Goal: Task Accomplishment & Management: Complete application form

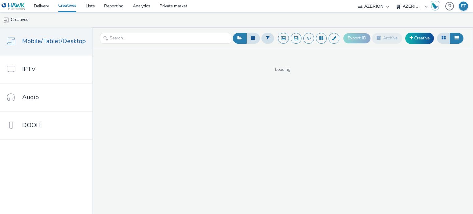
select select "79162ed7-0017-4339-93b0-3399b708648f"
click at [418, 42] on link "Creative" at bounding box center [419, 38] width 29 height 11
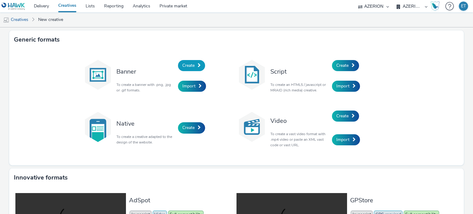
drag, startPoint x: 188, startPoint y: 72, endPoint x: 193, endPoint y: 63, distance: 10.5
click at [189, 71] on div "Create" at bounding box center [207, 65] width 59 height 21
click at [193, 62] on link "Create" at bounding box center [191, 65] width 27 height 11
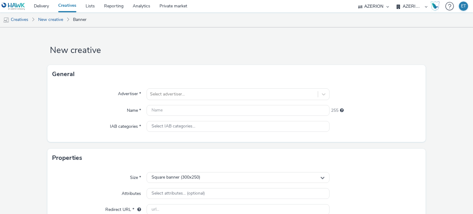
click at [15, 56] on form "New creative General Advertiser * Select advertiser... Name * 255 IAB categorie…" at bounding box center [236, 174] width 473 height 294
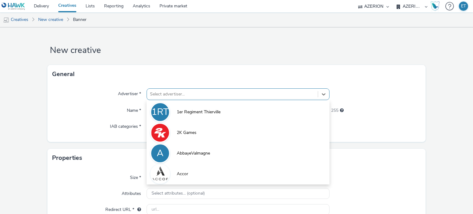
click at [179, 92] on div "Select advertiser..." at bounding box center [232, 94] width 171 height 10
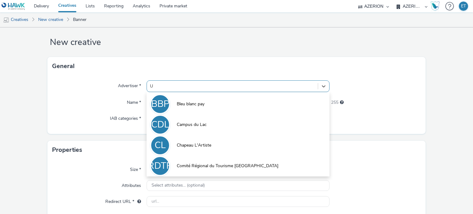
type input "U e"
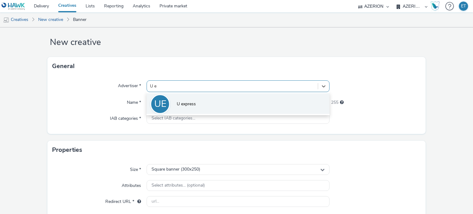
click at [185, 101] on span "U express" at bounding box center [186, 104] width 19 height 6
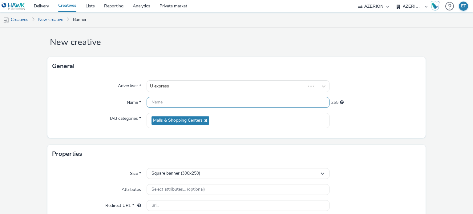
click at [181, 98] on input "text" at bounding box center [238, 102] width 183 height 11
paste input "Mediaposte_Uexpress_320x480_23.09.2025"
type input "Mediaposte_Uexpress_320x480_23.09.2025"
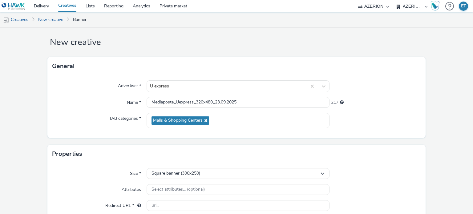
click at [33, 104] on form "New creative General Advertiser * U express Name * Mediaposte_Uexpress_320x480_…" at bounding box center [236, 168] width 473 height 298
click at [165, 171] on span "Square banner (300x250)" at bounding box center [176, 173] width 49 height 5
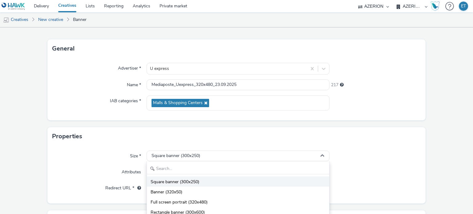
scroll to position [39, 0]
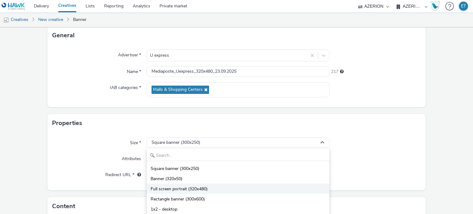
click at [179, 191] on span "Full screen portrait (320x480)" at bounding box center [179, 189] width 57 height 6
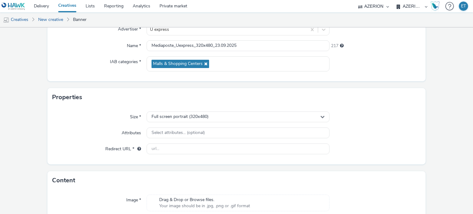
scroll to position [100, 0]
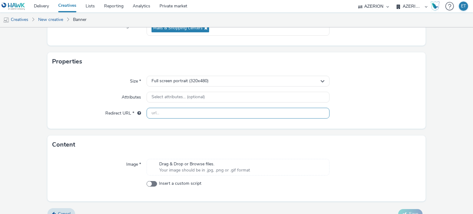
click at [168, 116] on input "text" at bounding box center [238, 113] width 183 height 11
paste input "[URL][DOMAIN_NAME][PERSON_NAME]"
type input "[URL][DOMAIN_NAME][PERSON_NAME]"
click at [33, 133] on form "New creative General Advertiser * U express Name * Mediaposte_Uexpress_320x480_…" at bounding box center [236, 76] width 473 height 298
click at [184, 162] on span "Drag & Drop or Browse files." at bounding box center [204, 164] width 91 height 6
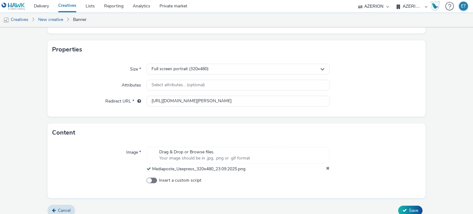
scroll to position [119, 0]
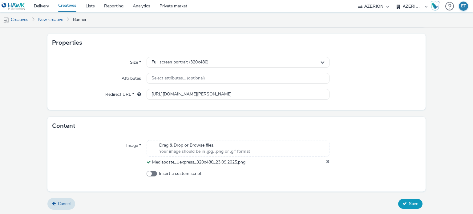
click at [409, 202] on span "Save" at bounding box center [413, 204] width 9 height 6
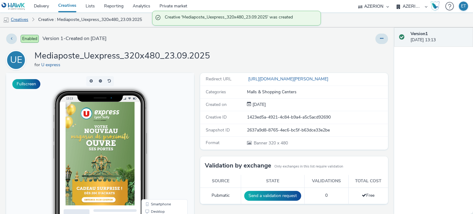
click at [30, 20] on link "Creatives" at bounding box center [15, 19] width 31 height 15
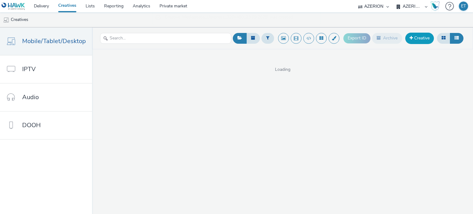
drag, startPoint x: 412, startPoint y: 31, endPoint x: 414, endPoint y: 35, distance: 4.3
click at [412, 32] on div "Export ID Archive Creative" at bounding box center [404, 38] width 122 height 15
click at [423, 38] on link "Creative" at bounding box center [419, 38] width 29 height 11
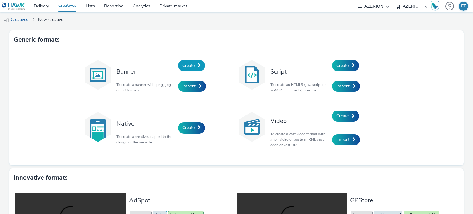
click at [184, 66] on span "Create" at bounding box center [188, 66] width 12 height 6
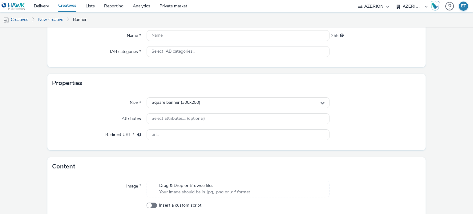
scroll to position [107, 0]
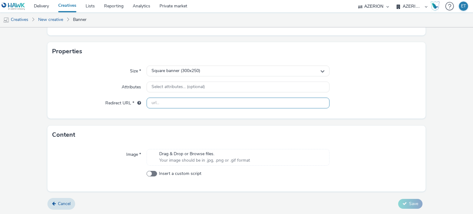
click at [167, 105] on input "text" at bounding box center [238, 103] width 183 height 11
paste input "[URL][DOMAIN_NAME][PERSON_NAME]"
type input "[URL][DOMAIN_NAME][PERSON_NAME]"
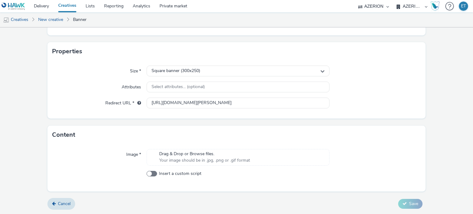
drag, startPoint x: 25, startPoint y: 92, endPoint x: 213, endPoint y: 191, distance: 212.7
click at [25, 92] on form "New creative General Advertiser * Select advertiser... Name * 255 IAB categorie…" at bounding box center [236, 68] width 473 height 294
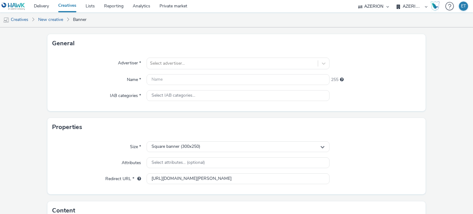
scroll to position [0, 0]
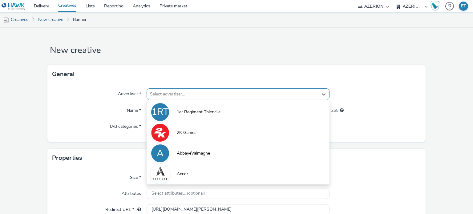
click at [171, 92] on div "Select advertiser..." at bounding box center [238, 94] width 183 height 12
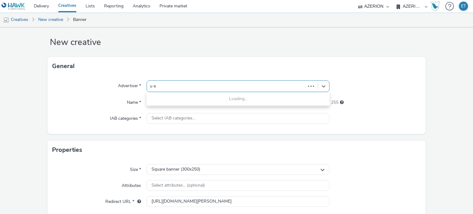
type input "u ex"
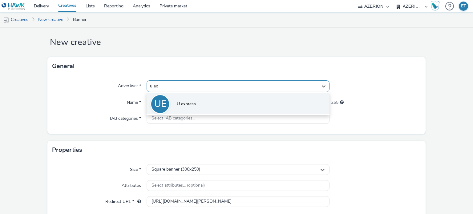
click at [173, 103] on li "UE U express" at bounding box center [238, 103] width 183 height 21
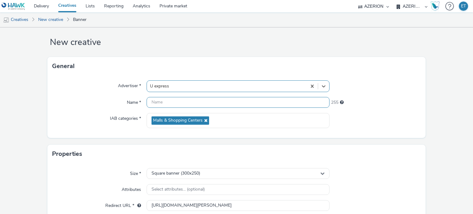
click at [175, 102] on input "text" at bounding box center [238, 102] width 183 height 11
paste input "Mediaposte_Uexpress_320x50_23.09.2025"
type input "Mediaposte_Uexpress_320x50_23.09.2025"
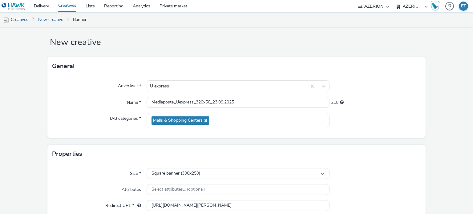
drag, startPoint x: 15, startPoint y: 102, endPoint x: 20, endPoint y: 101, distance: 4.7
click at [20, 101] on form "New creative General Advertiser * U express Name * Mediaposte_Uexpress_320x50_2…" at bounding box center [236, 172] width 473 height 306
click at [208, 175] on div "Square banner (300x250)" at bounding box center [238, 173] width 183 height 11
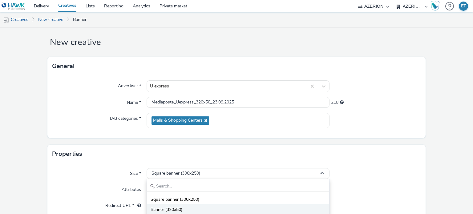
click at [192, 207] on li "Banner (320x50)" at bounding box center [238, 209] width 182 height 10
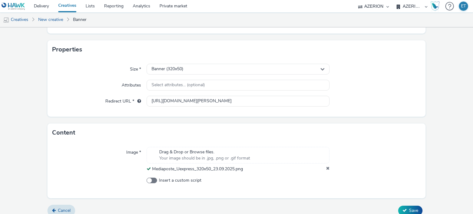
scroll to position [119, 0]
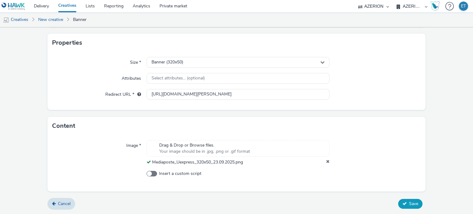
click at [409, 201] on span "Save" at bounding box center [413, 204] width 9 height 6
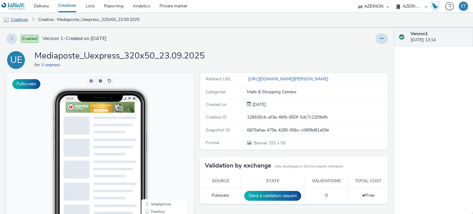
click at [25, 20] on link "Creatives" at bounding box center [15, 19] width 31 height 15
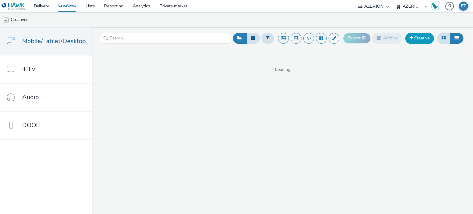
click at [428, 36] on link "Creative" at bounding box center [419, 38] width 29 height 11
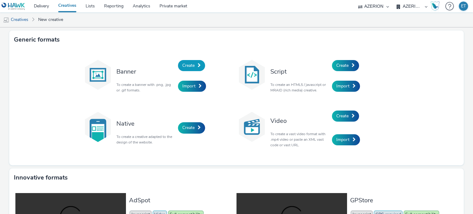
click at [189, 64] on span "Create" at bounding box center [188, 66] width 12 height 6
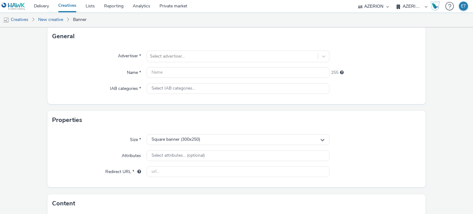
scroll to position [107, 0]
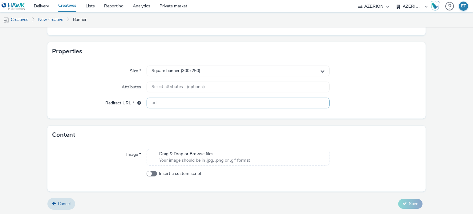
click at [185, 101] on input "text" at bounding box center [238, 103] width 183 height 11
paste input "[URL][DOMAIN_NAME][PERSON_NAME]"
type input "[URL][DOMAIN_NAME][PERSON_NAME]"
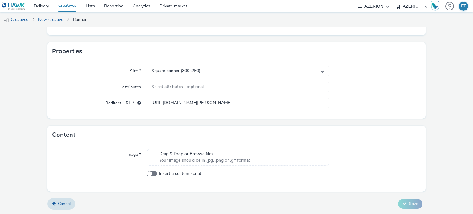
click at [189, 124] on form "New creative General Advertiser * Select advertiser... Name * 255 IAB categorie…" at bounding box center [236, 68] width 473 height 294
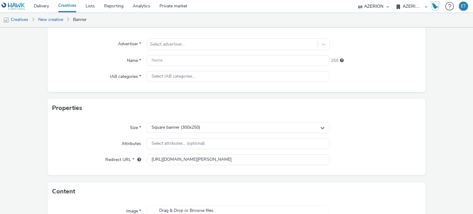
scroll to position [0, 0]
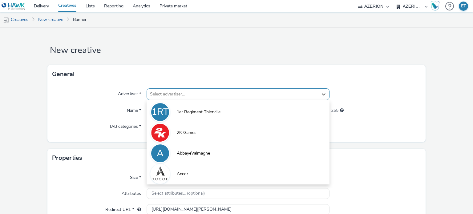
click at [166, 95] on div "option 1er Regiment Thierville focused, 1 of 10. 10 results available. Use Up a…" at bounding box center [238, 94] width 183 height 12
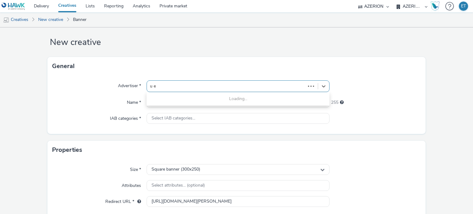
type input "u ex"
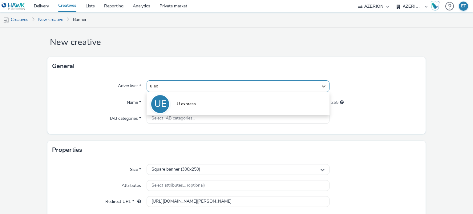
click at [180, 98] on li "UE U express" at bounding box center [238, 103] width 183 height 21
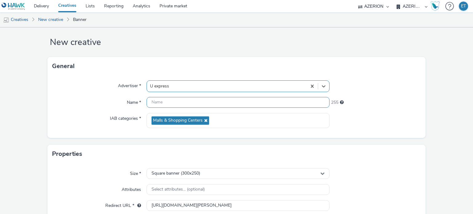
click at [177, 102] on input "text" at bounding box center [238, 102] width 183 height 11
paste input "Mediaposte_Uexpress_300x250_23.09.2025"
type input "Mediaposte_Uexpress_300x250_23.09.2025"
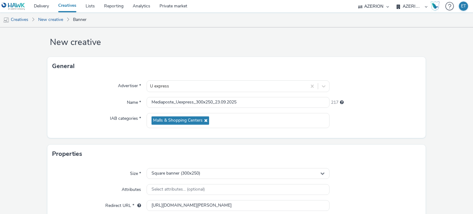
click at [30, 93] on form "New creative General Advertiser * U express Name * Mediaposte_Uexpress_300x250_…" at bounding box center [236, 172] width 473 height 306
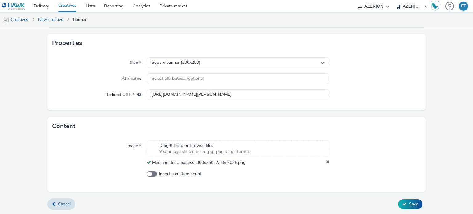
scroll to position [119, 0]
click at [410, 204] on span "Save" at bounding box center [413, 204] width 9 height 6
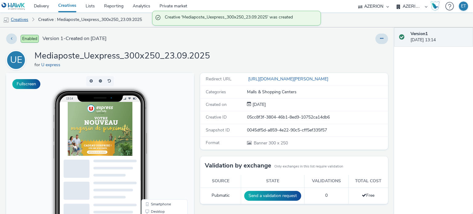
click at [21, 18] on link "Creatives" at bounding box center [15, 19] width 31 height 15
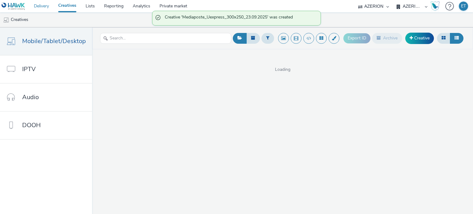
click at [38, 4] on link "Delivery" at bounding box center [41, 6] width 24 height 12
